Goal: Information Seeking & Learning: Learn about a topic

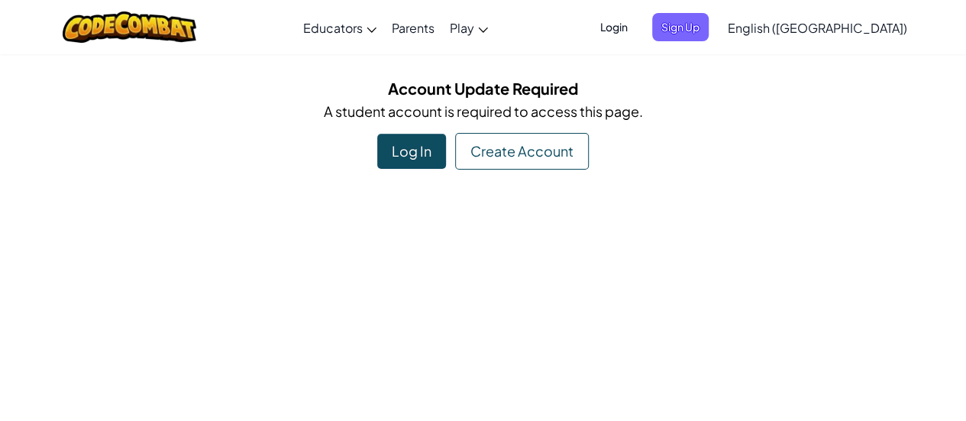
click at [403, 158] on div "Log In" at bounding box center [411, 151] width 69 height 35
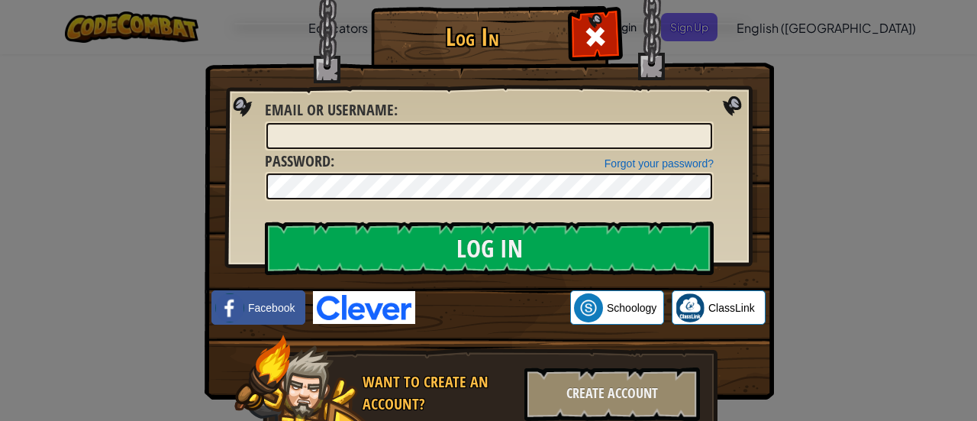
click at [385, 302] on img at bounding box center [364, 307] width 102 height 33
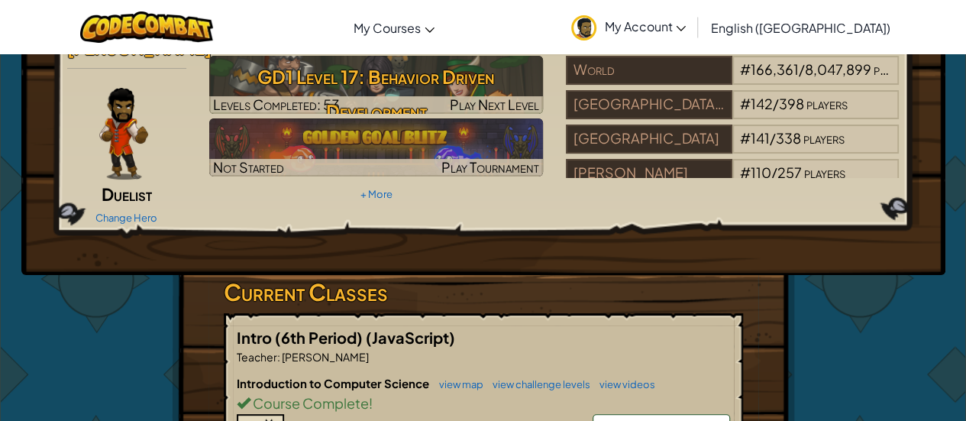
scroll to position [63, 0]
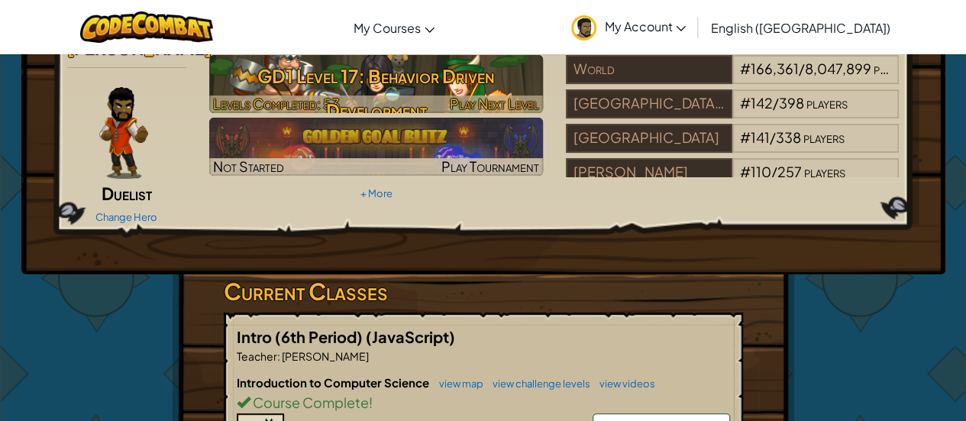
click at [379, 92] on h3 "GD1 Level 17: Behavior Driven Development" at bounding box center [376, 93] width 334 height 69
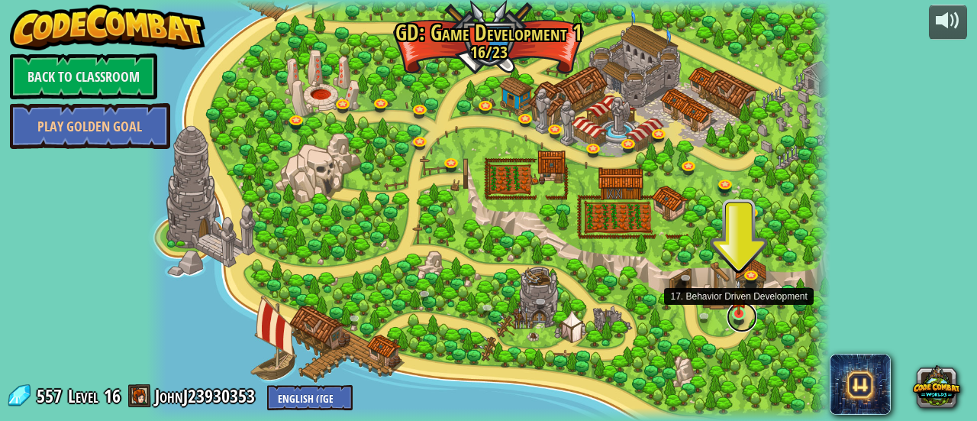
click at [748, 315] on link at bounding box center [742, 317] width 31 height 31
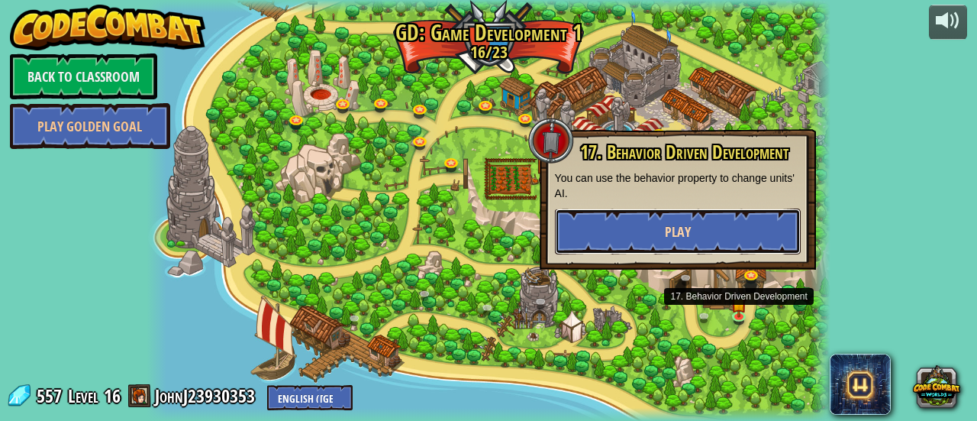
click at [728, 237] on button "Play" at bounding box center [678, 231] width 246 height 46
